Goal: Task Accomplishment & Management: Complete application form

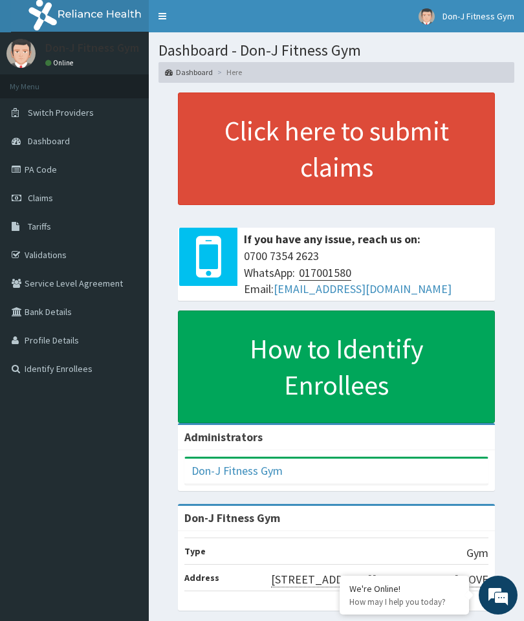
click at [50, 195] on span "Claims" at bounding box center [40, 198] width 25 height 12
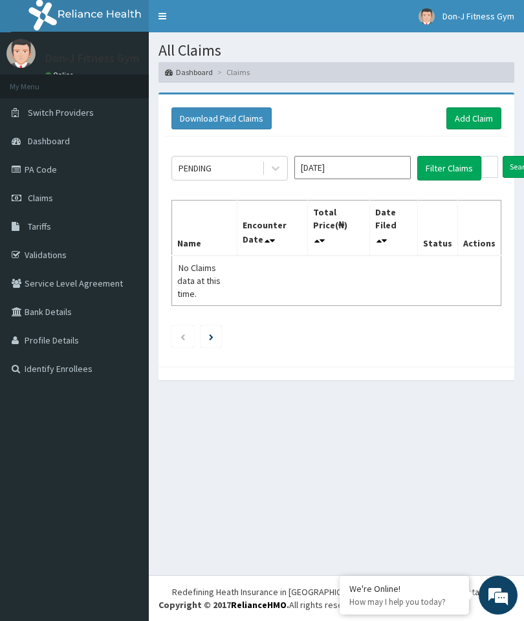
click at [476, 122] on link "Add Claim" at bounding box center [473, 118] width 55 height 22
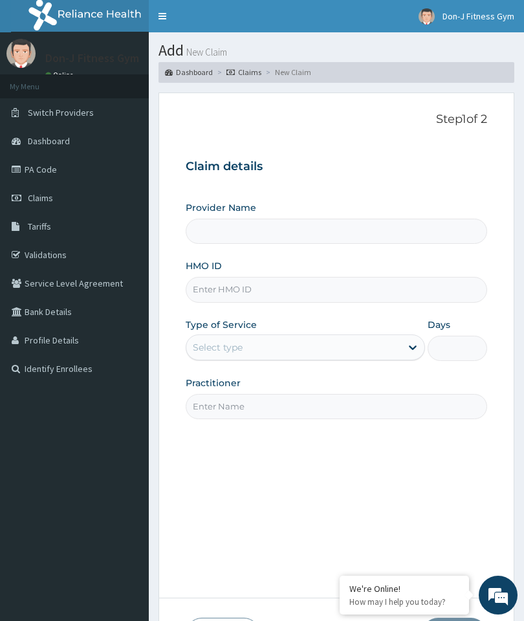
type input "Don-J Fitness Gym"
type input "1"
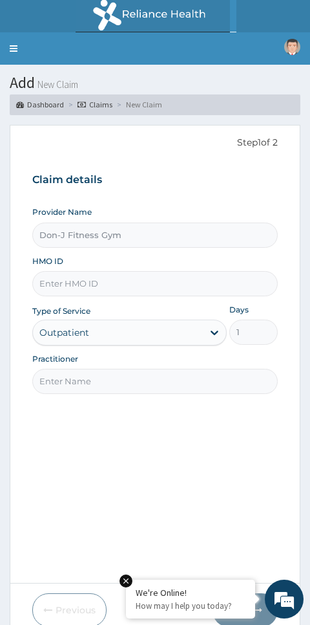
click at [72, 274] on input "HMO ID" at bounding box center [155, 283] width 246 height 25
type input "AKL/10005/A"
click at [91, 371] on input "Practitioner" at bounding box center [155, 381] width 246 height 25
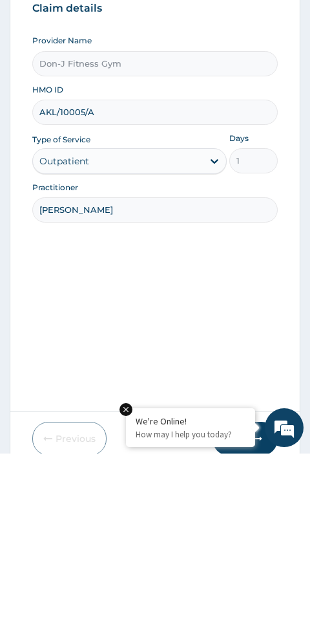
type input "[PERSON_NAME]"
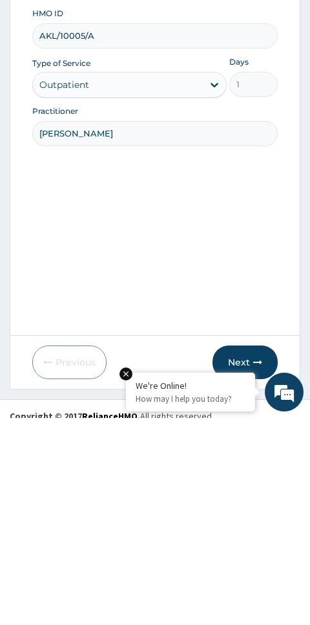
scroll to position [54, 0]
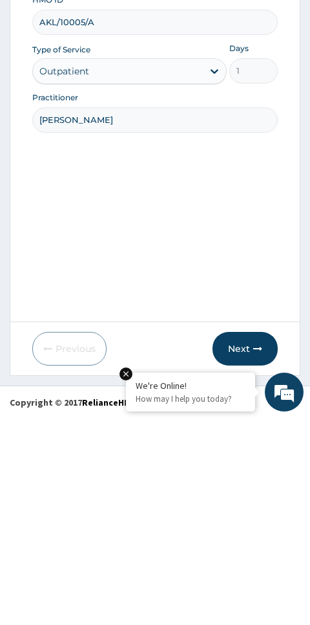
click at [254, 551] on icon "button" at bounding box center [257, 555] width 9 height 9
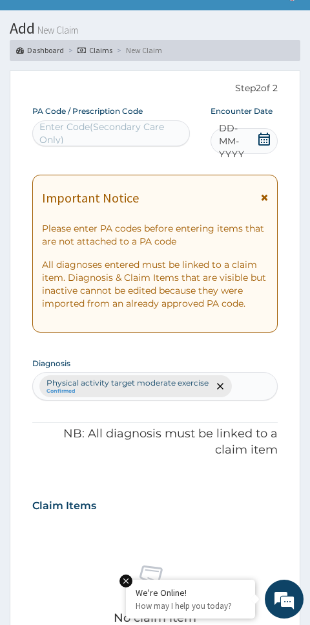
click at [253, 141] on span "DD-MM-YYYY" at bounding box center [238, 141] width 38 height 39
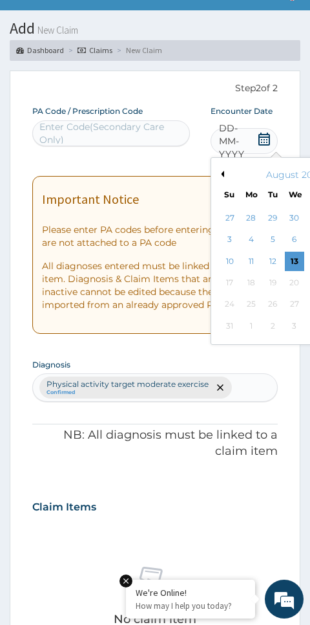
click at [295, 262] on div "13" at bounding box center [293, 261] width 19 height 19
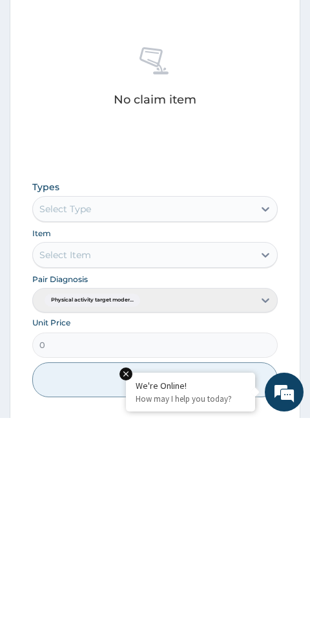
scroll to position [364, 0]
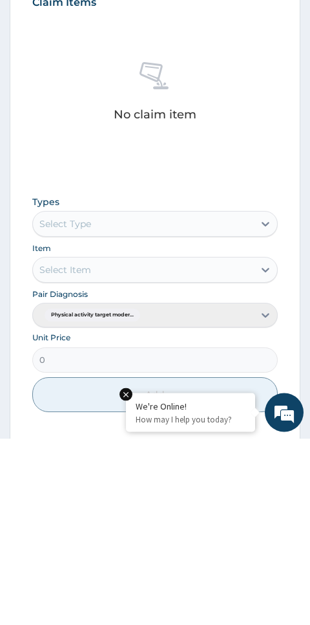
type input "PA/2EA237"
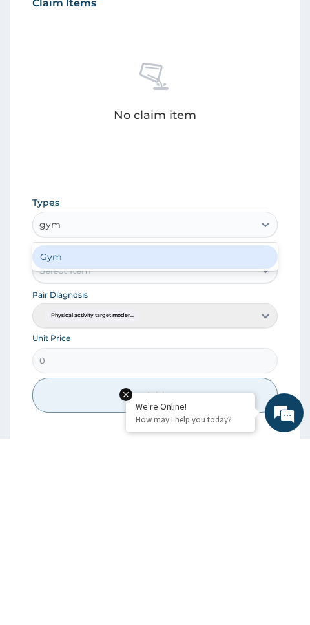
click at [96, 431] on div "Gym" at bounding box center [155, 442] width 246 height 23
type input "gym"
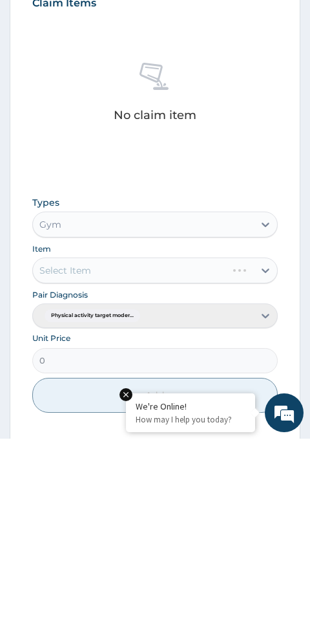
scroll to position [493, 0]
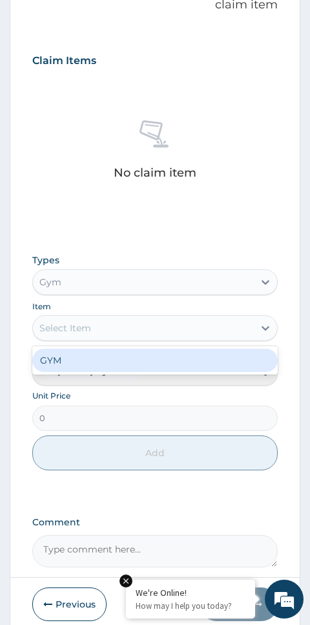
click at [68, 358] on div "GYM" at bounding box center [155, 359] width 246 height 23
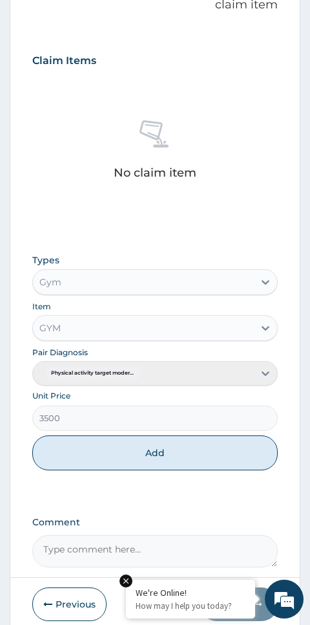
click at [151, 445] on button "Add" at bounding box center [155, 452] width 246 height 35
type input "0"
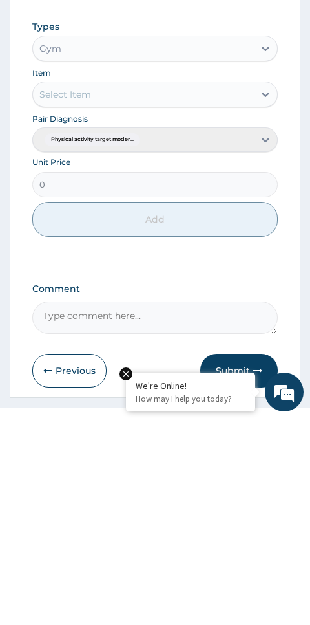
scroll to position [479, 0]
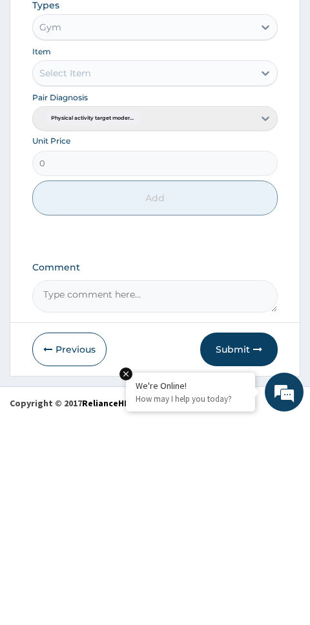
click at [114, 487] on textarea "Comment" at bounding box center [155, 503] width 246 height 32
type textarea "Gym Session"
click at [249, 539] on button "Submit" at bounding box center [239, 556] width 78 height 34
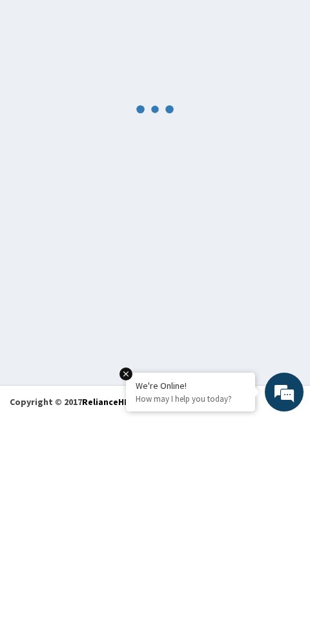
scroll to position [73, 0]
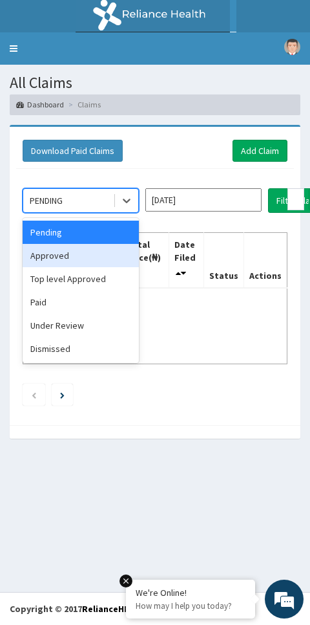
click at [60, 253] on div "Approved" at bounding box center [81, 255] width 116 height 23
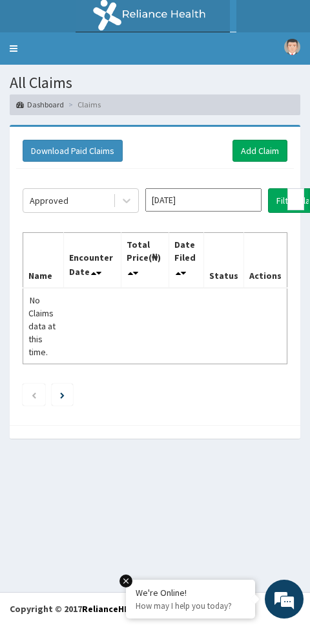
click at [275, 202] on button "Filter Claims" at bounding box center [300, 200] width 64 height 25
